Goal: Information Seeking & Learning: Compare options

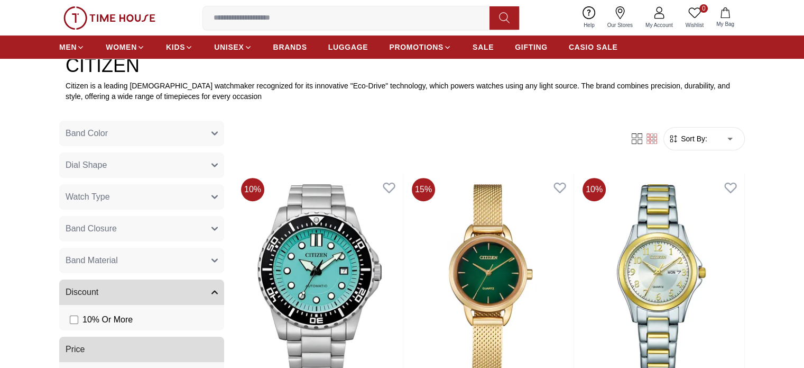
scroll to position [157, 0]
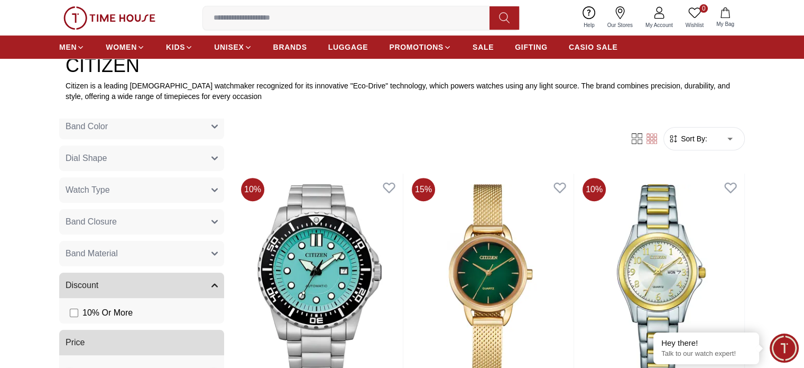
click at [203, 192] on button "Watch Type" at bounding box center [141, 189] width 165 height 25
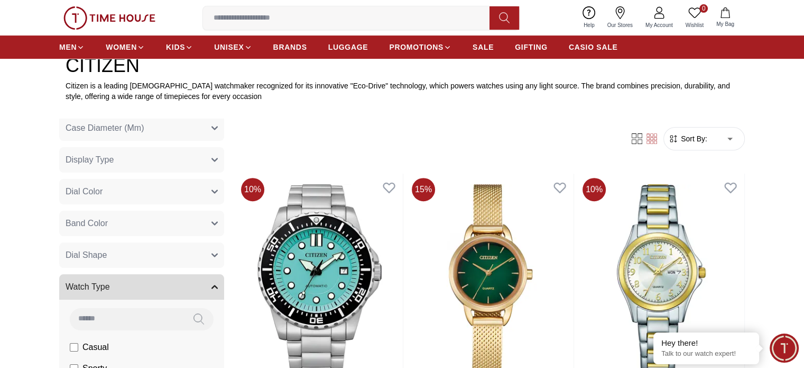
scroll to position [0, 0]
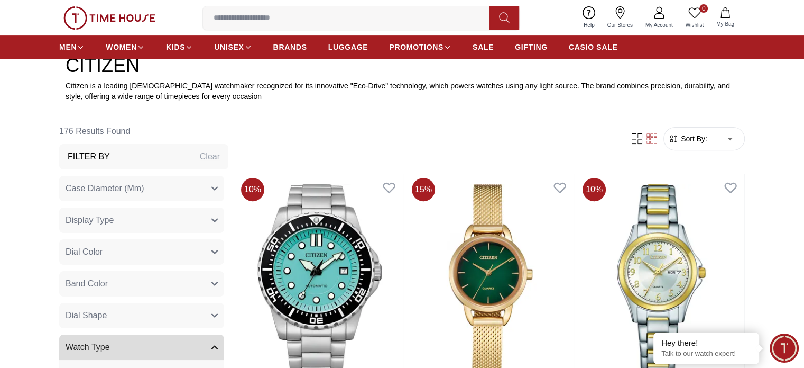
click at [212, 190] on icon "button" at bounding box center [215, 188] width 6 height 6
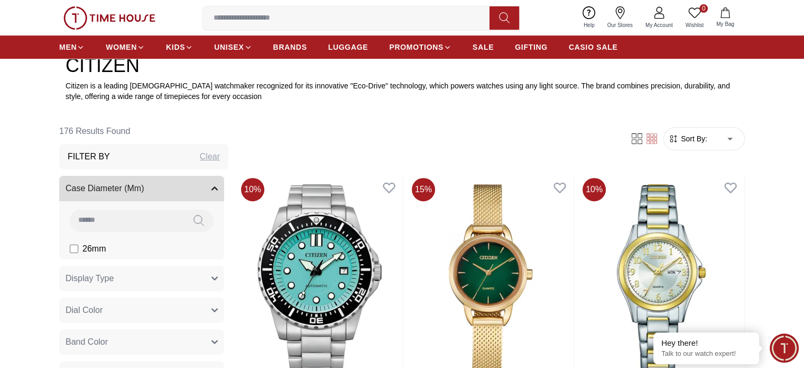
click at [212, 190] on icon "button" at bounding box center [215, 188] width 6 height 6
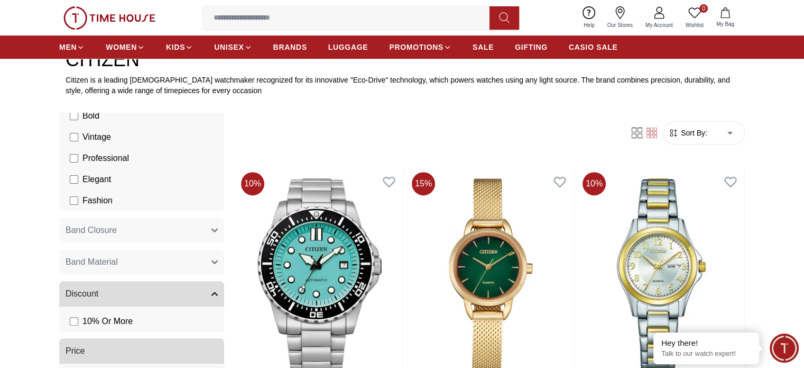
scroll to position [367, 0]
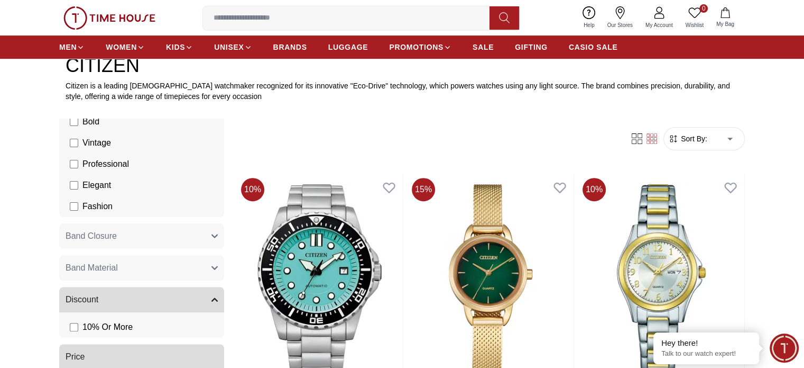
click at [706, 144] on form "Sort By: ​ ****** ​" at bounding box center [704, 138] width 81 height 23
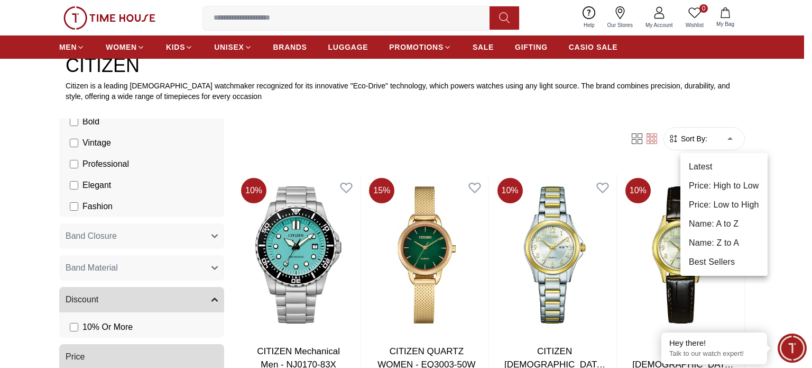
click at [487, 146] on div at bounding box center [406, 184] width 812 height 368
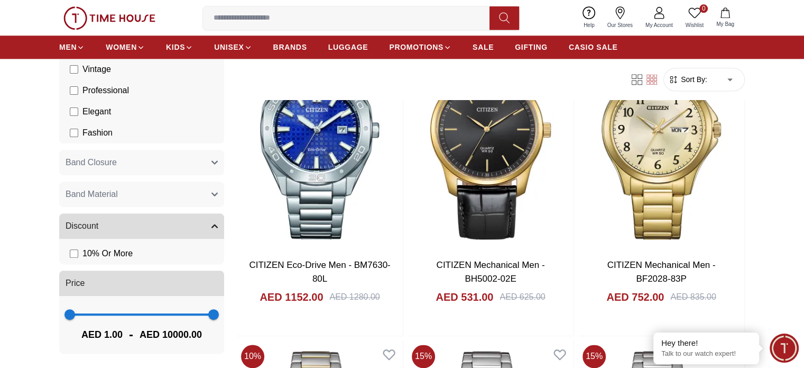
scroll to position [1477, 0]
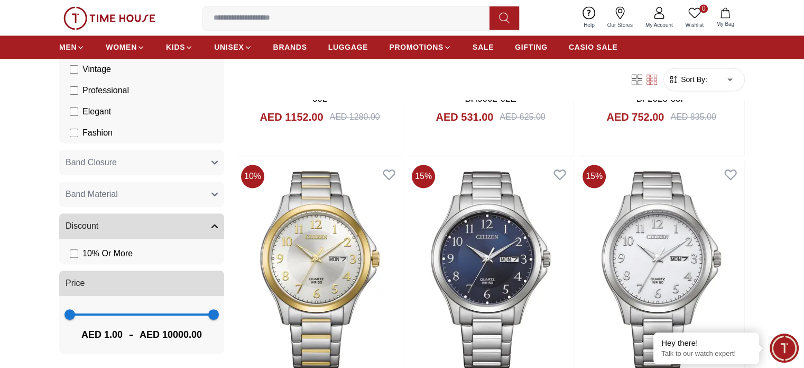
scroll to position [1742, 0]
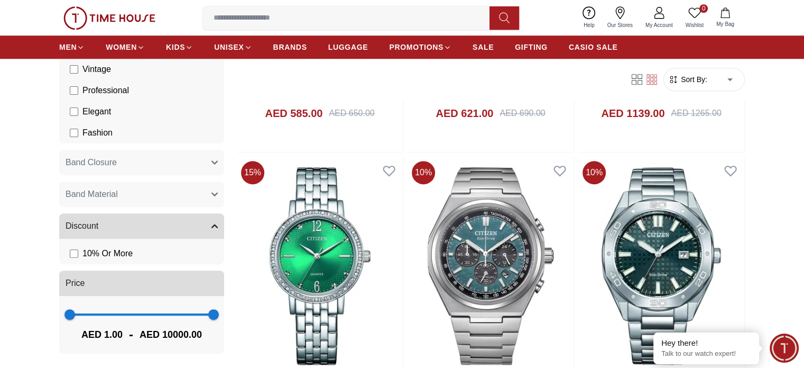
scroll to position [684, 0]
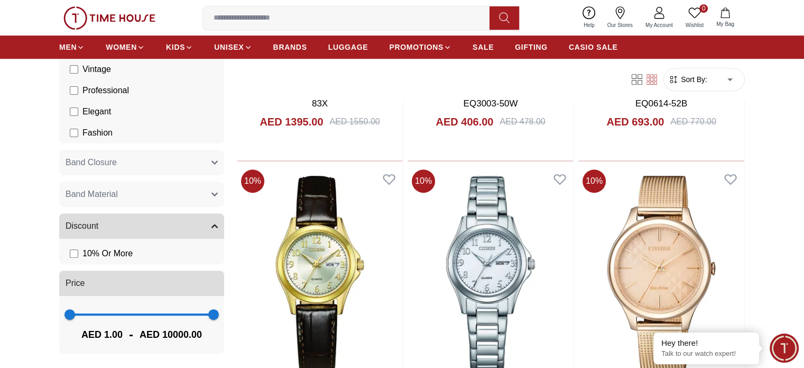
click at [200, 163] on button "Band Closure" at bounding box center [141, 162] width 165 height 25
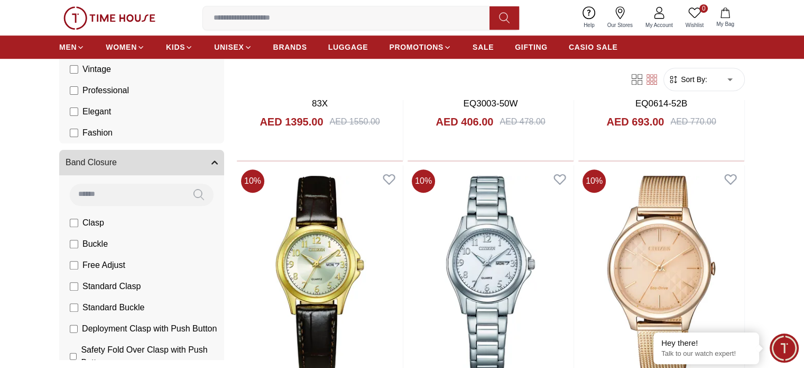
click at [200, 163] on button "Band Closure" at bounding box center [141, 162] width 165 height 25
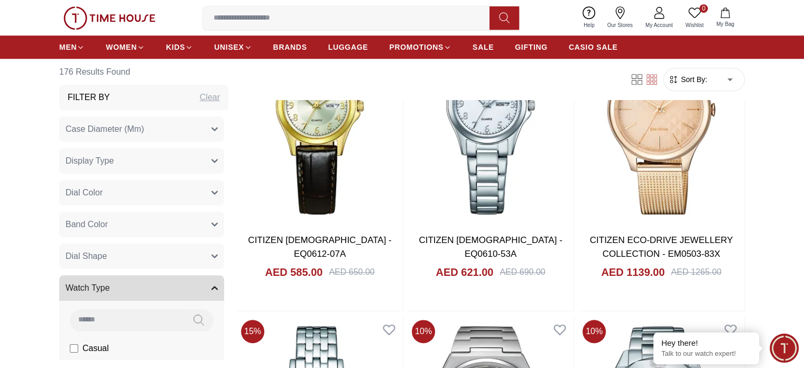
scroll to position [0, 0]
click at [201, 159] on button "Display Type" at bounding box center [141, 160] width 165 height 25
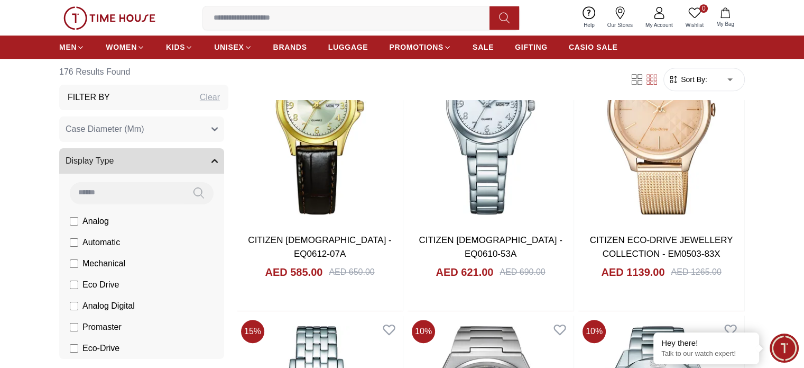
click at [201, 159] on button "Display Type" at bounding box center [141, 160] width 165 height 25
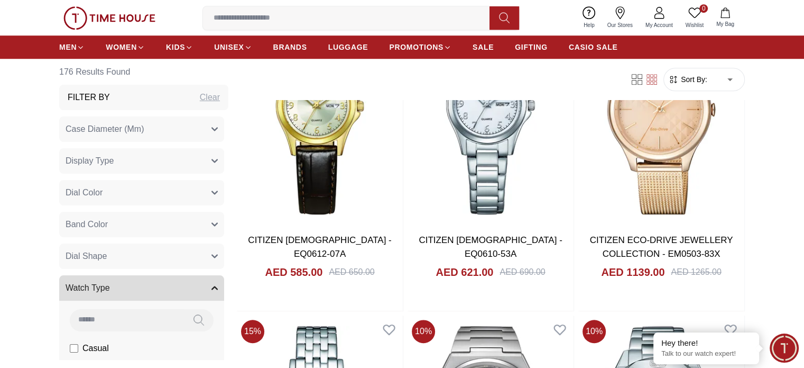
click at [201, 159] on button "Display Type" at bounding box center [141, 160] width 165 height 25
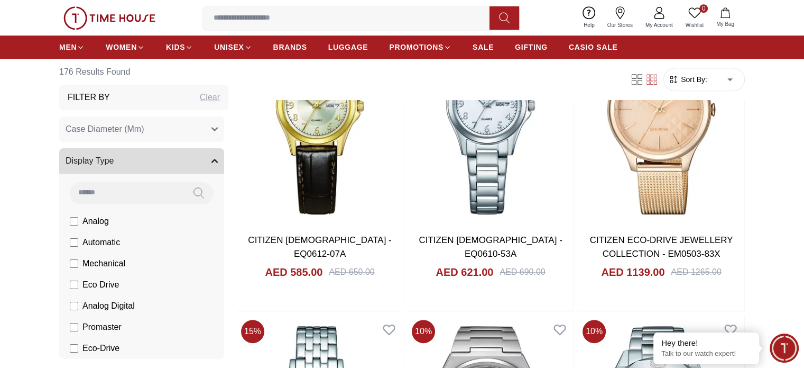
click at [109, 241] on span "Automatic" at bounding box center [101, 242] width 38 height 13
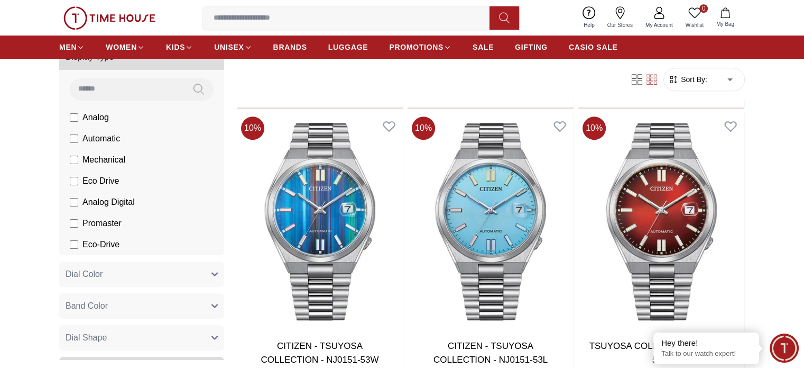
scroll to position [106, 0]
click at [104, 227] on li "Promaster" at bounding box center [143, 220] width 161 height 21
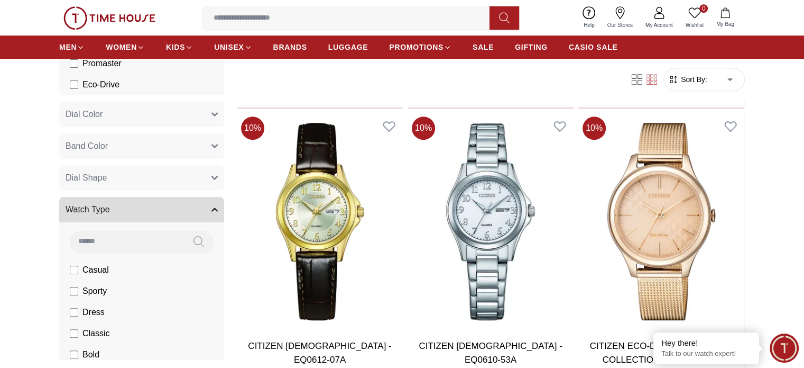
scroll to position [252, 0]
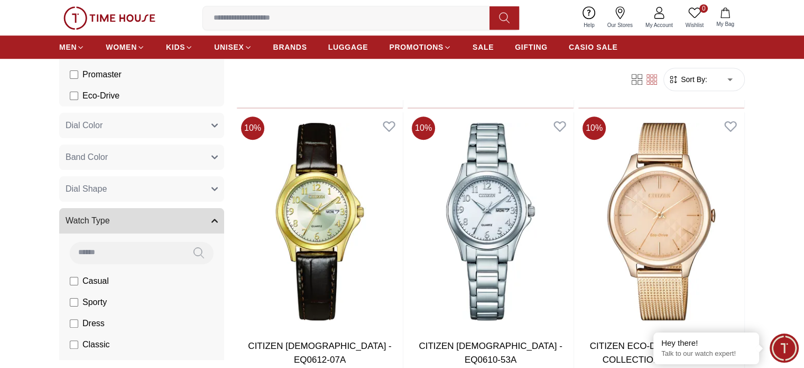
click at [203, 219] on button "Watch Type" at bounding box center [141, 220] width 165 height 25
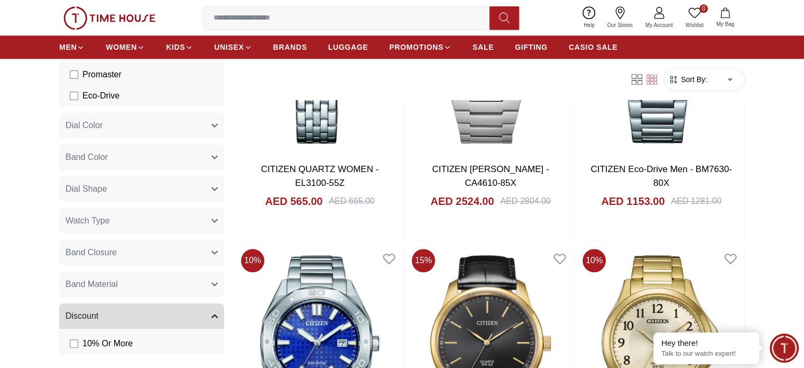
scroll to position [1107, 0]
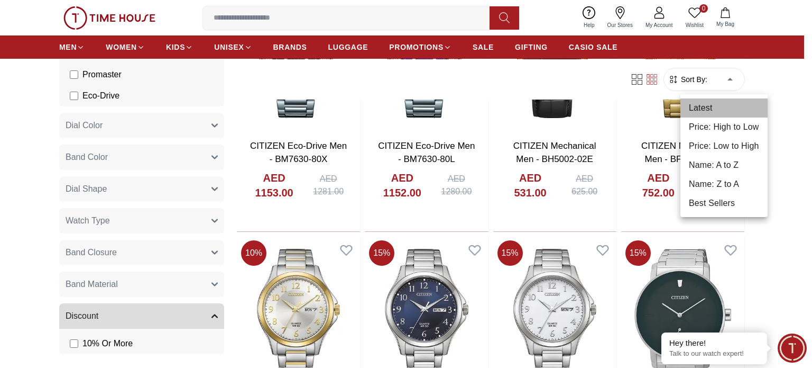
click at [701, 113] on li "Latest" at bounding box center [724, 107] width 87 height 19
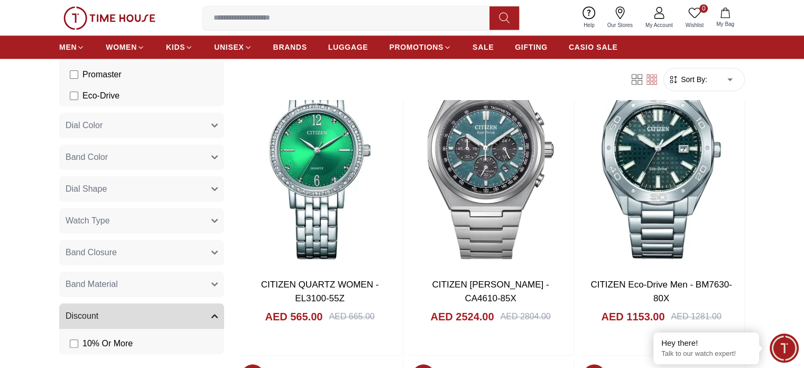
type input "*"
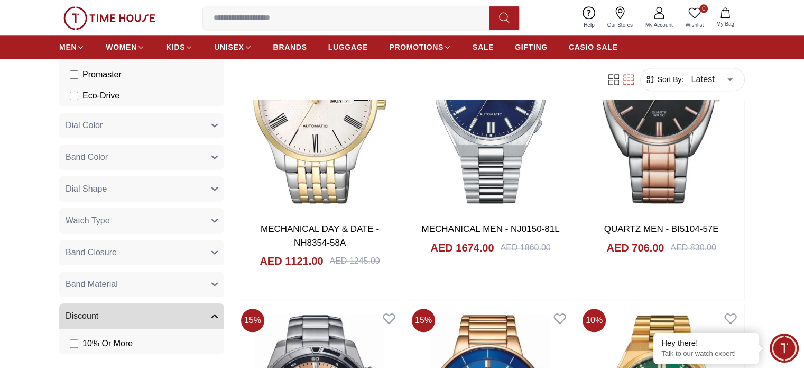
scroll to position [1163, 0]
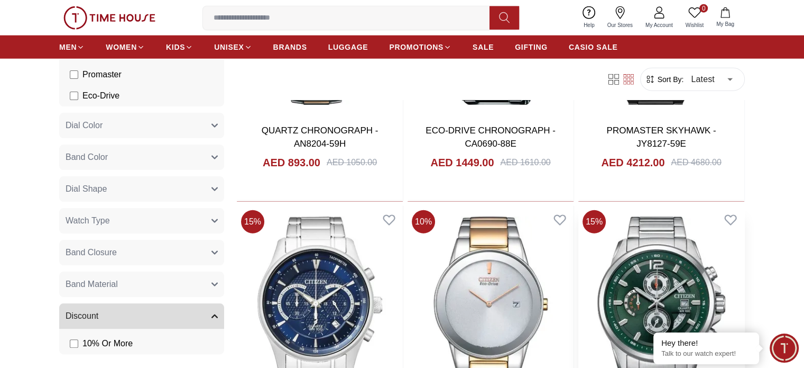
scroll to position [2908, 0]
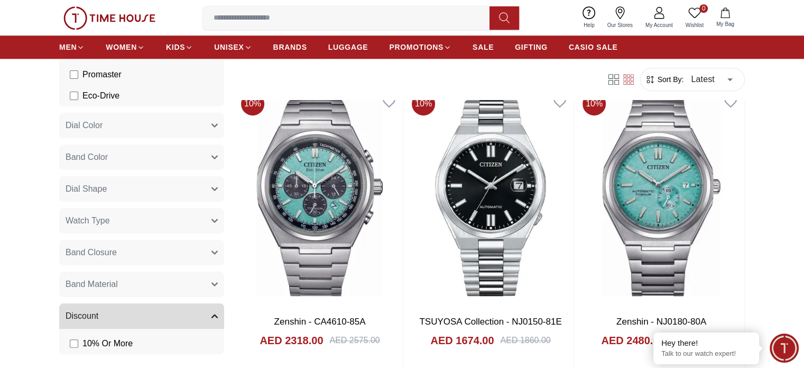
scroll to position [5182, 0]
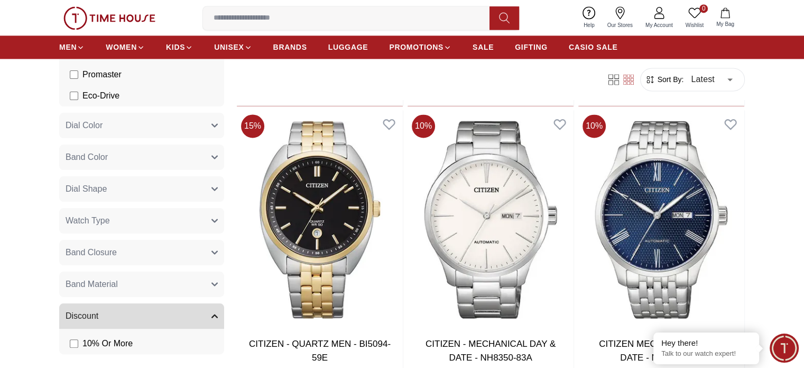
scroll to position [5658, 0]
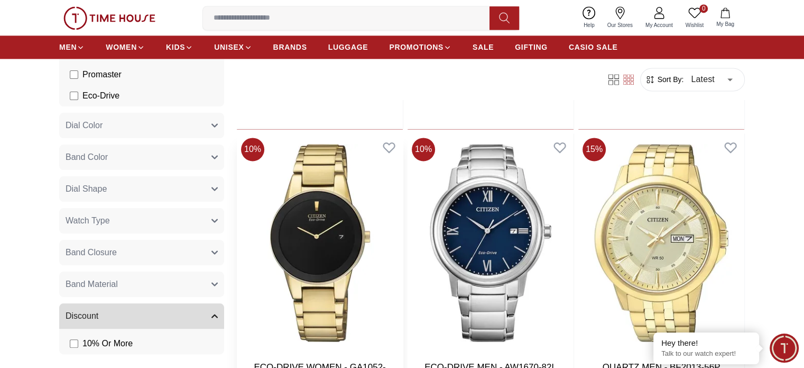
scroll to position [9624, 0]
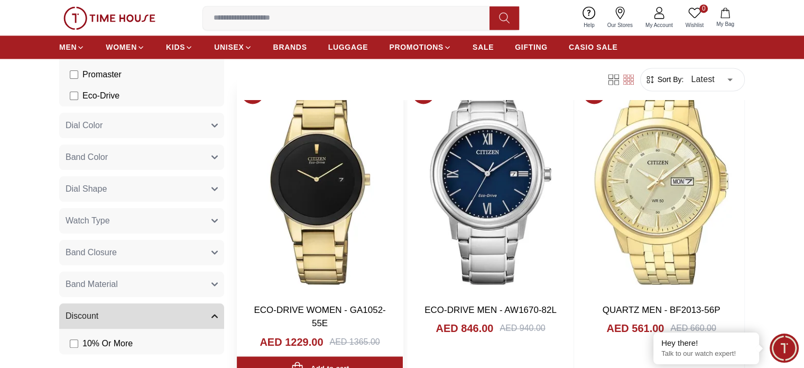
scroll to position [9730, 0]
